Goal: Navigation & Orientation: Find specific page/section

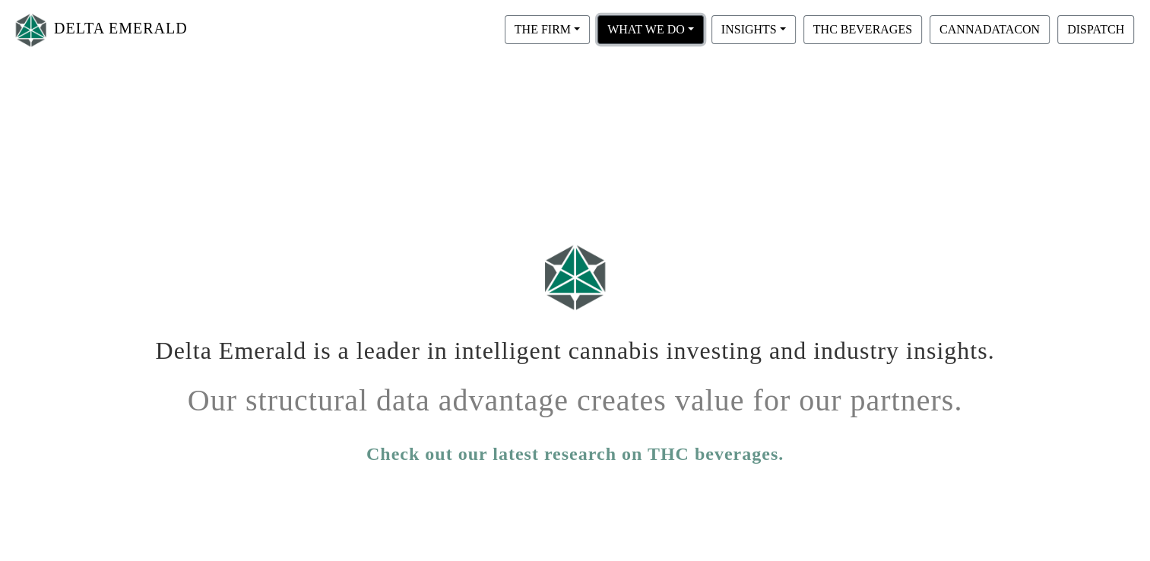
click at [590, 38] on button "WHAT WE DO" at bounding box center [547, 29] width 85 height 29
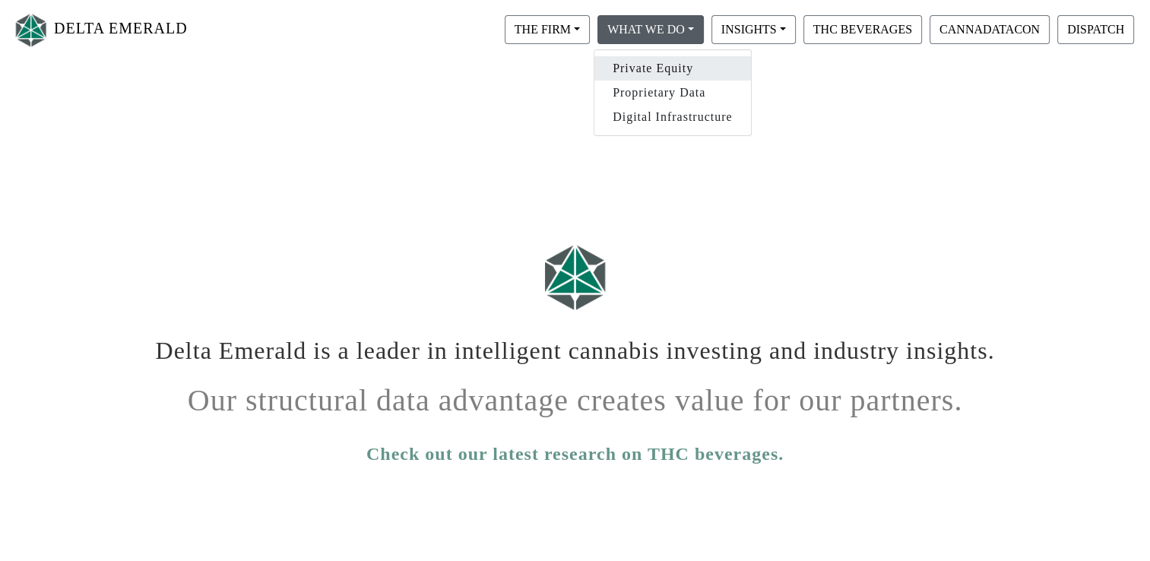
click at [618, 60] on link "Private Equity" at bounding box center [672, 68] width 157 height 24
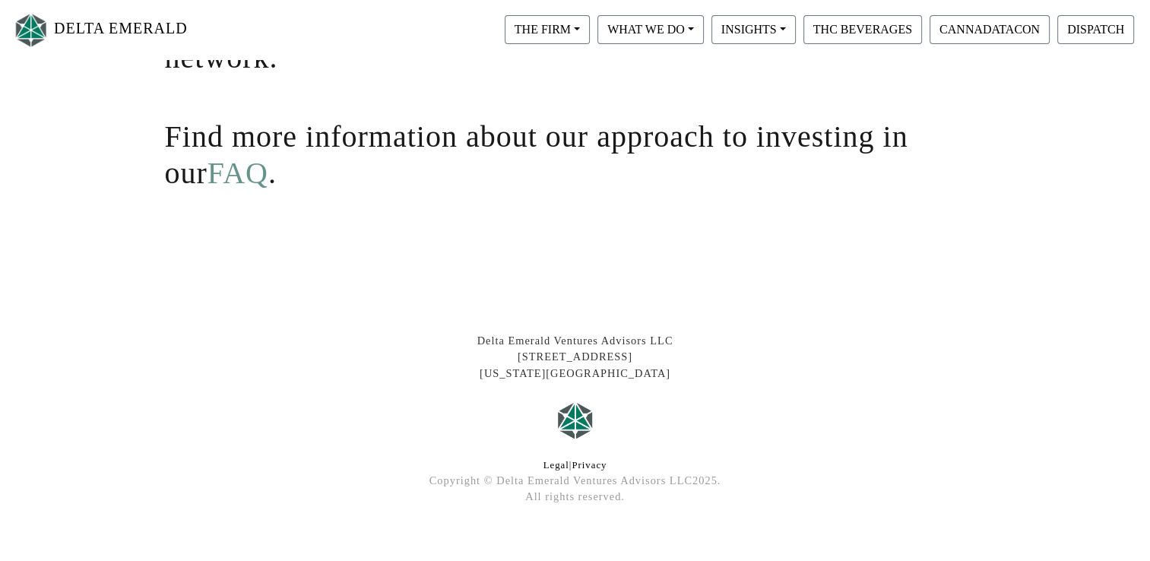
scroll to position [483, 0]
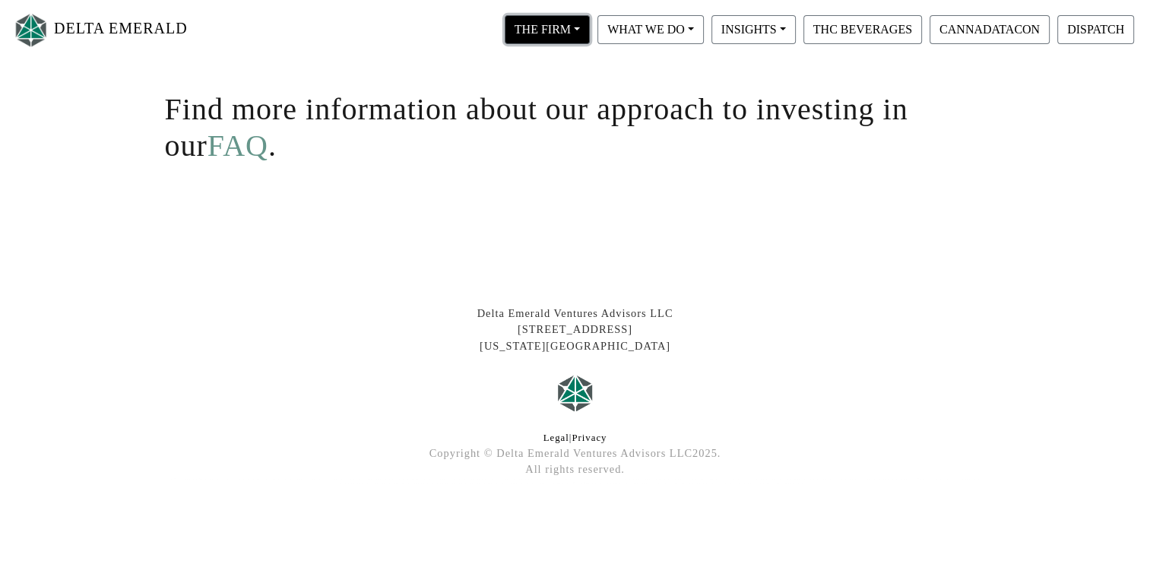
click at [568, 28] on button "THE FIRM" at bounding box center [547, 29] width 85 height 29
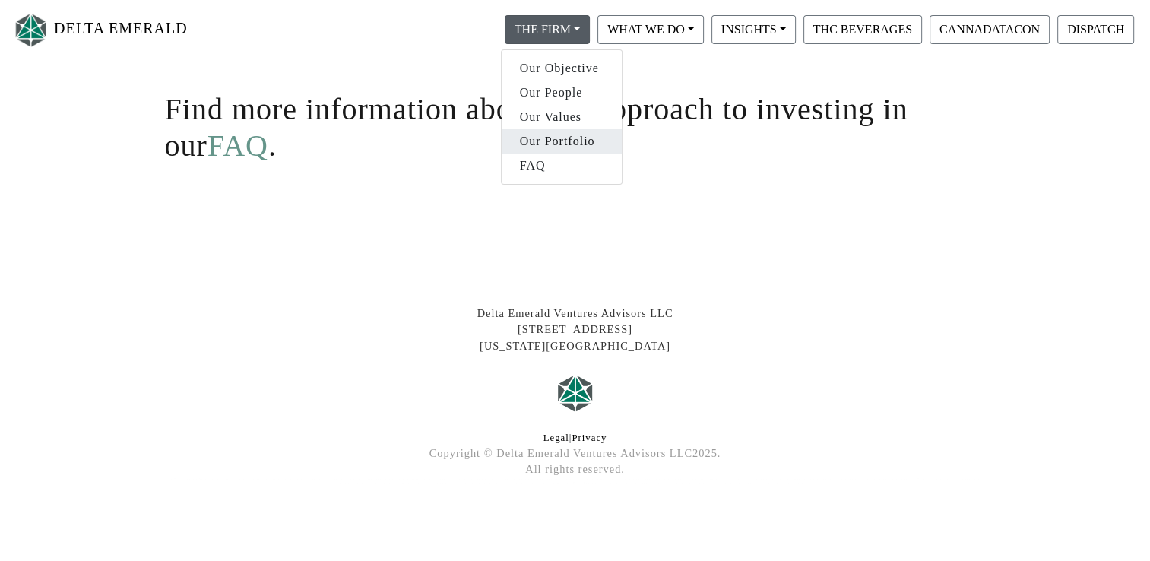
click at [593, 150] on link "Our Portfolio" at bounding box center [561, 141] width 120 height 24
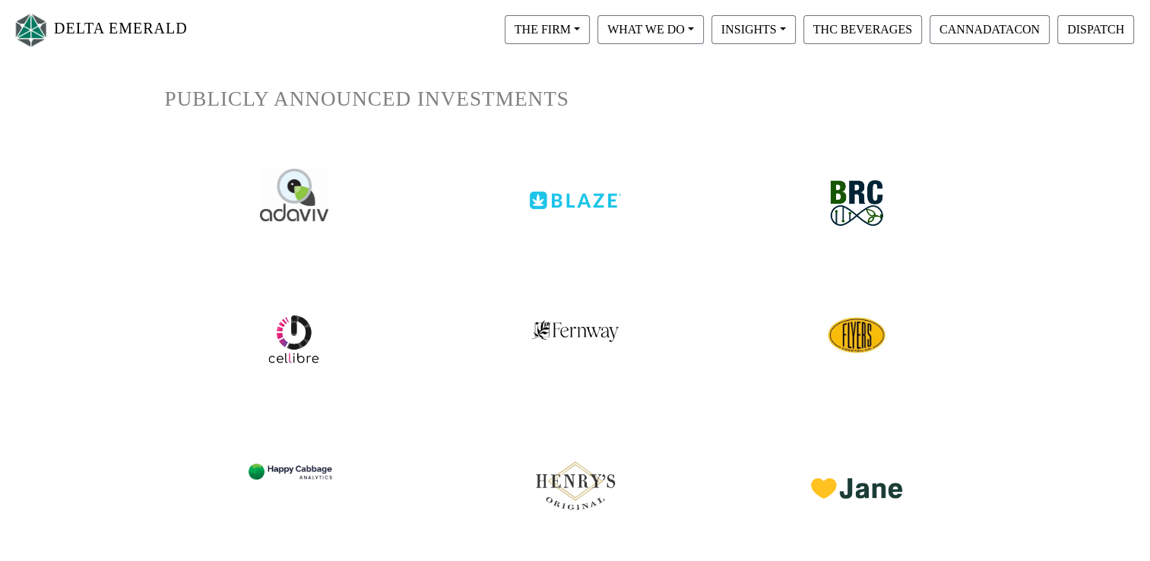
scroll to position [228, 0]
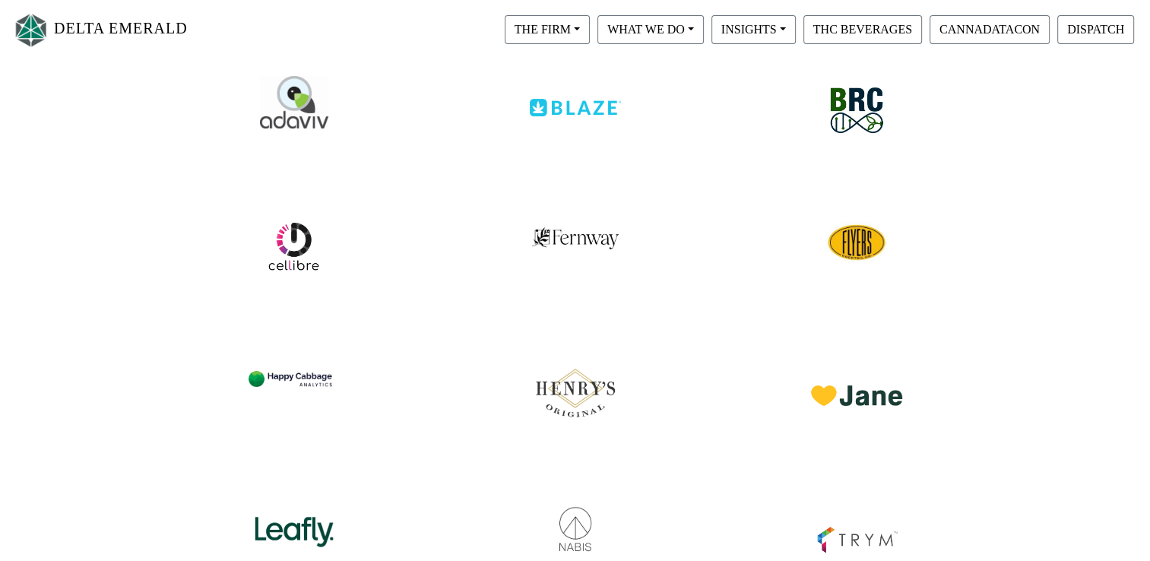
click at [556, 129] on div at bounding box center [575, 96] width 258 height 71
click at [556, 111] on img at bounding box center [575, 96] width 96 height 42
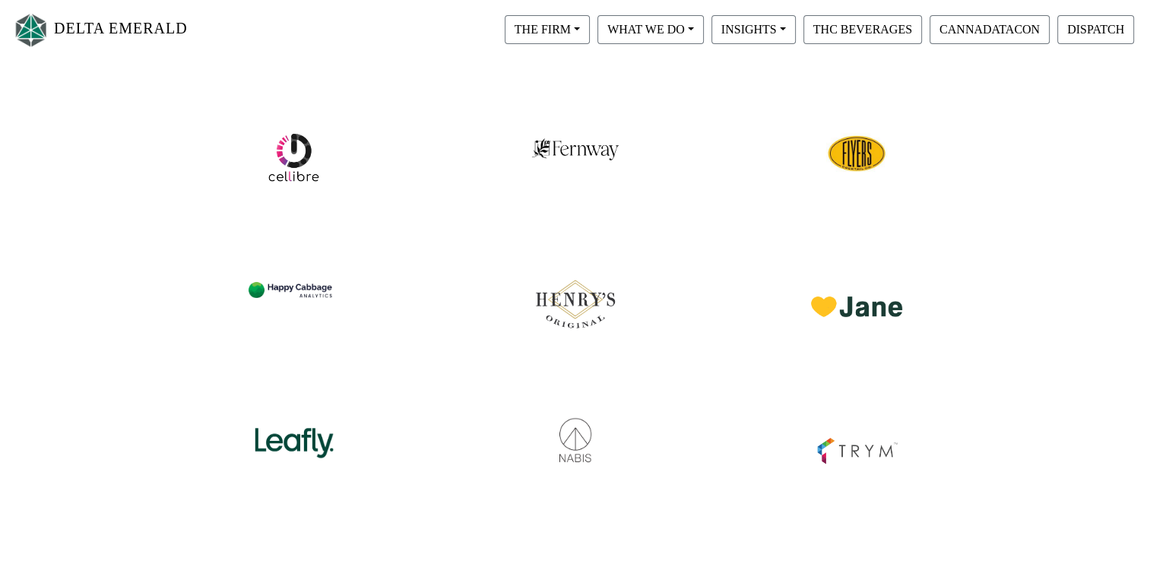
scroll to position [380, 0]
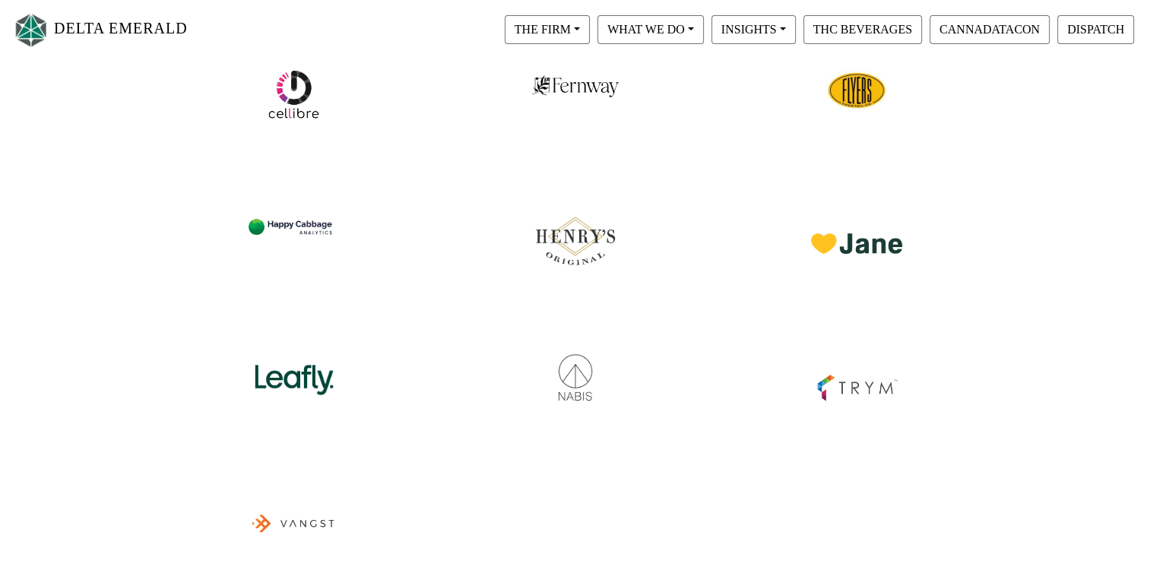
click at [594, 364] on img at bounding box center [575, 370] width 96 height 66
